Goal: Task Accomplishment & Management: Manage account settings

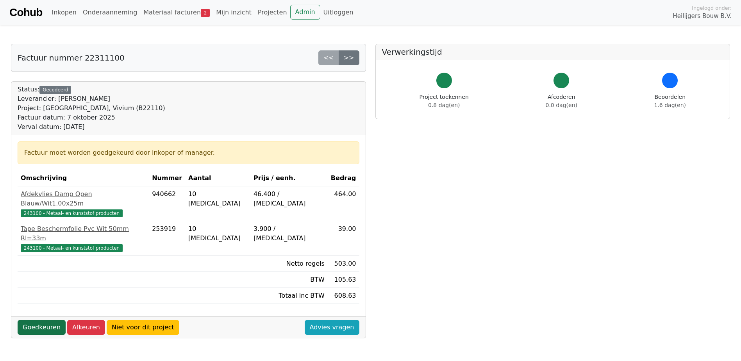
click at [44, 320] on link "Goedkeuren" at bounding box center [42, 327] width 48 height 15
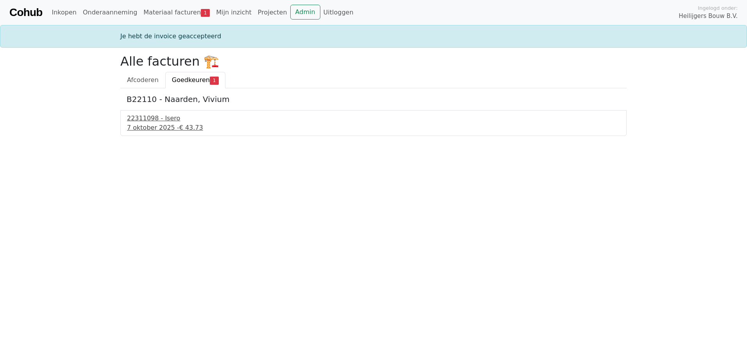
click at [144, 121] on div "22311098 - Isero" at bounding box center [373, 118] width 493 height 9
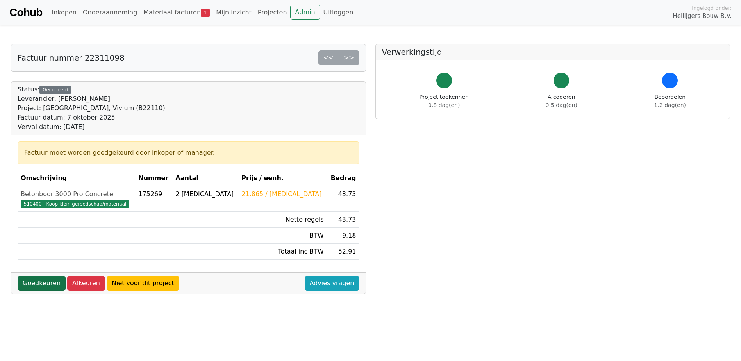
click at [30, 282] on link "Goedkeuren" at bounding box center [42, 283] width 48 height 15
